Goal: Transaction & Acquisition: Book appointment/travel/reservation

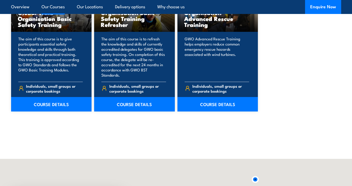
scroll to position [505, 0]
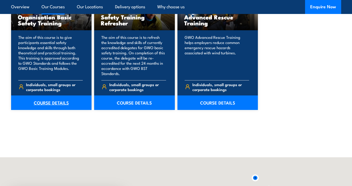
click at [51, 98] on link "COURSE DETAILS" at bounding box center [51, 102] width 81 height 14
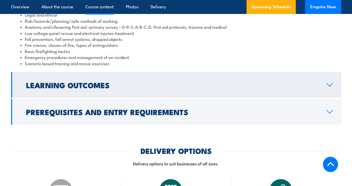
scroll to position [486, 0]
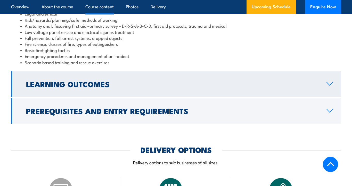
click at [327, 76] on link "Learning Outcomes" at bounding box center [176, 84] width 331 height 26
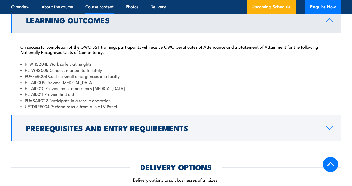
click at [329, 85] on li "HLTAID010 Provide basic emergency [MEDICAL_DATA]" at bounding box center [176, 88] width 312 height 6
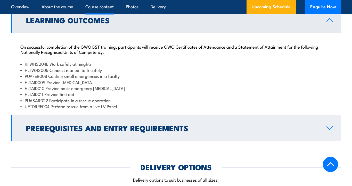
click at [326, 115] on link "Prerequisites and Entry Requirements" at bounding box center [176, 128] width 331 height 26
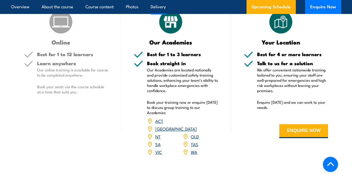
scroll to position [679, 0]
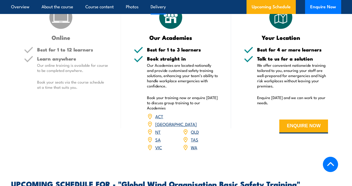
click at [195, 128] on link "QLD" at bounding box center [195, 131] width 8 height 6
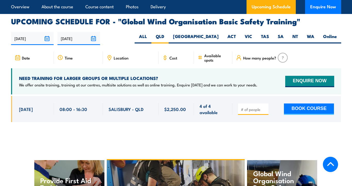
type input "1"
click at [266, 107] on input "1" at bounding box center [254, 109] width 26 height 5
drag, startPoint x: 255, startPoint y: 92, endPoint x: 224, endPoint y: 91, distance: 31.5
click at [224, 96] on div "[DATE] 08:00 - 08:00" at bounding box center [176, 109] width 331 height 26
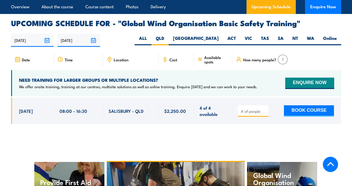
scroll to position [818, 0]
click at [115, 57] on span "Location" at bounding box center [121, 59] width 15 height 4
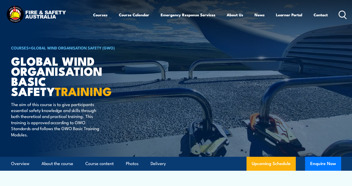
scroll to position [679, 0]
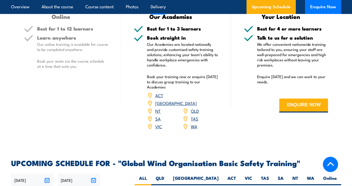
click at [196, 115] on link "TAS" at bounding box center [194, 118] width 7 height 6
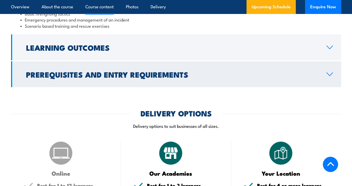
scroll to position [473, 0]
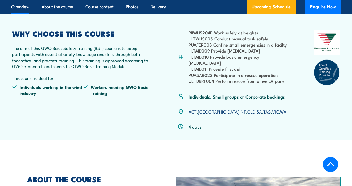
click at [205, 108] on link "[GEOGRAPHIC_DATA]" at bounding box center [219, 111] width 42 height 6
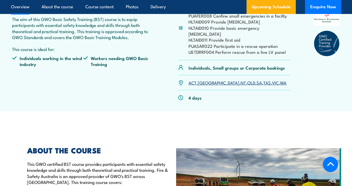
click at [248, 79] on link "QLD" at bounding box center [252, 82] width 8 height 6
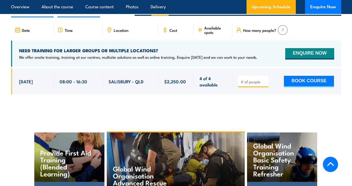
type input "1"
click at [263, 79] on input "1" at bounding box center [254, 81] width 26 height 5
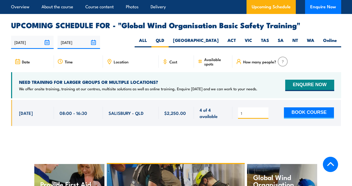
scroll to position [800, 0]
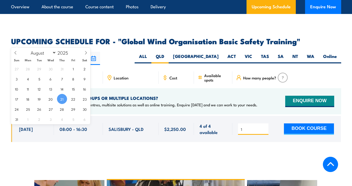
click at [29, 52] on input "21/08/2025" at bounding box center [32, 58] width 43 height 13
click at [27, 110] on span "25" at bounding box center [28, 109] width 10 height 10
type input "[DATE]"
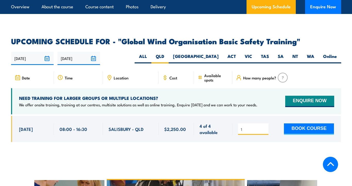
click at [92, 52] on input "[DATE]" at bounding box center [79, 58] width 43 height 13
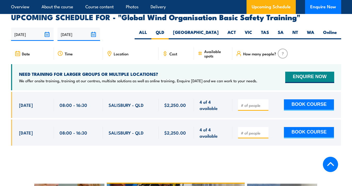
scroll to position [825, 0]
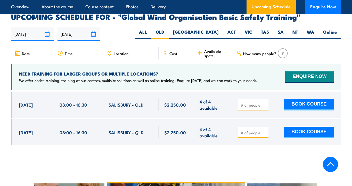
type input "1"
drag, startPoint x: 264, startPoint y: 115, endPoint x: 257, endPoint y: 115, distance: 7.0
click at [264, 130] on input "1" at bounding box center [254, 132] width 26 height 5
click at [254, 130] on input "1" at bounding box center [254, 132] width 26 height 5
click at [302, 127] on button "BOOK COURSE" at bounding box center [309, 132] width 50 height 11
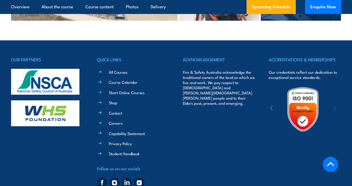
scroll to position [1331, 0]
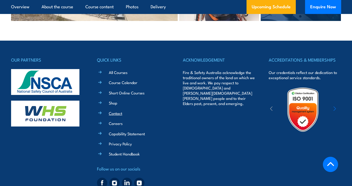
click at [115, 110] on link "Contact" at bounding box center [115, 112] width 13 height 5
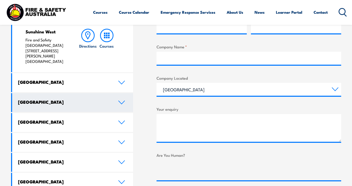
scroll to position [245, 0]
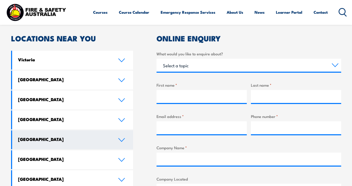
scroll to position [130, 0]
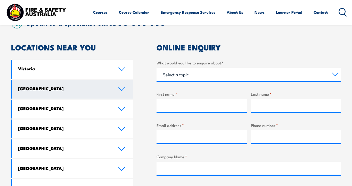
click at [124, 90] on icon at bounding box center [121, 89] width 7 height 4
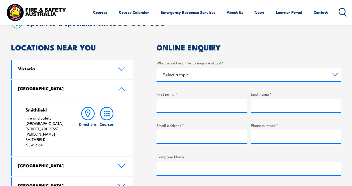
scroll to position [137, 0]
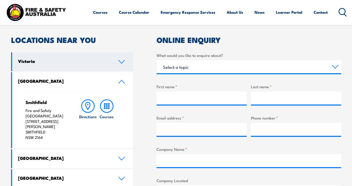
click at [120, 60] on icon at bounding box center [121, 62] width 7 height 4
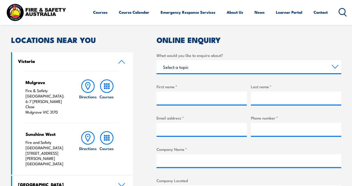
click at [120, 60] on icon at bounding box center [121, 62] width 7 height 4
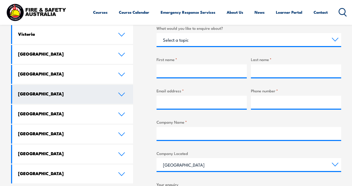
scroll to position [164, 0]
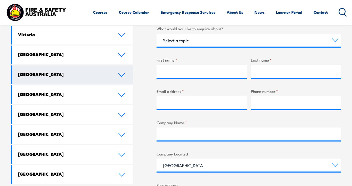
click at [122, 74] on icon at bounding box center [121, 75] width 7 height 4
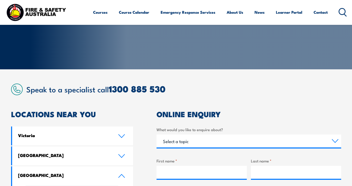
scroll to position [60, 0]
